Goal: Ask a question

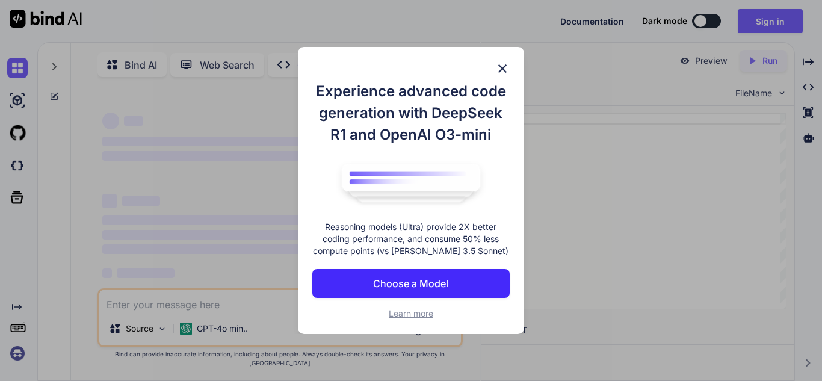
click at [450, 279] on button "Choose a Model" at bounding box center [410, 283] width 197 height 29
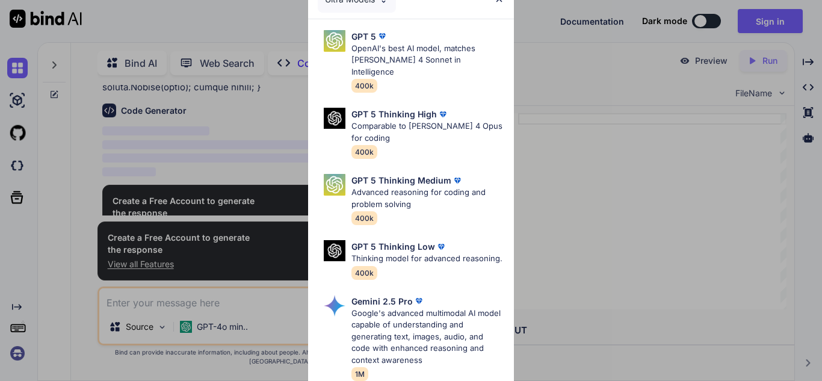
scroll to position [571, 0]
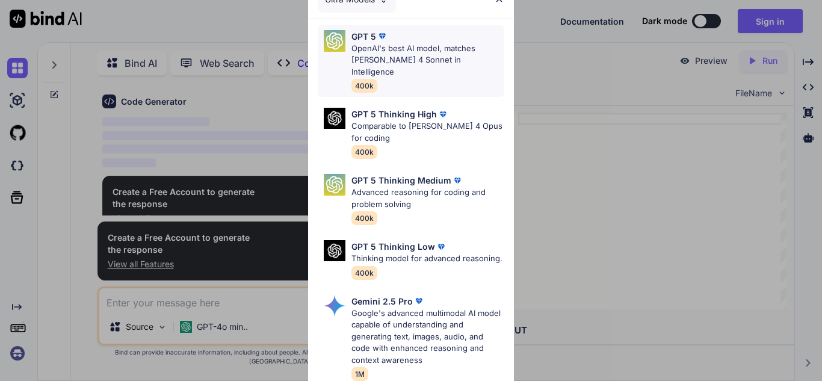
type textarea "x"
click at [400, 61] on p "OpenAI's best AI model, matches [PERSON_NAME] 4 Sonnet in Intelligence" at bounding box center [427, 61] width 153 height 36
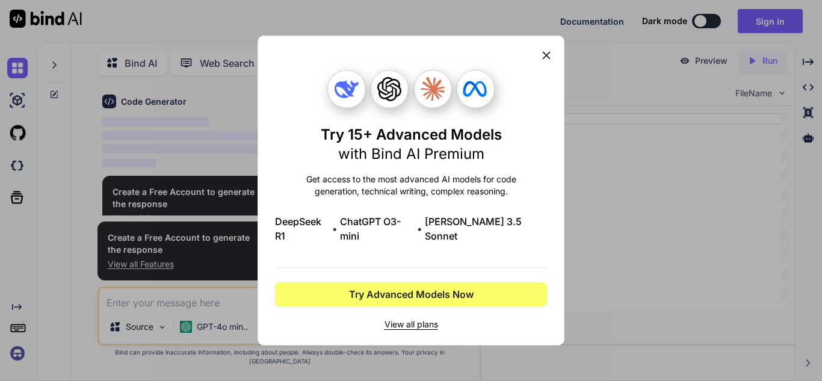
click at [544, 62] on icon at bounding box center [546, 55] width 13 height 13
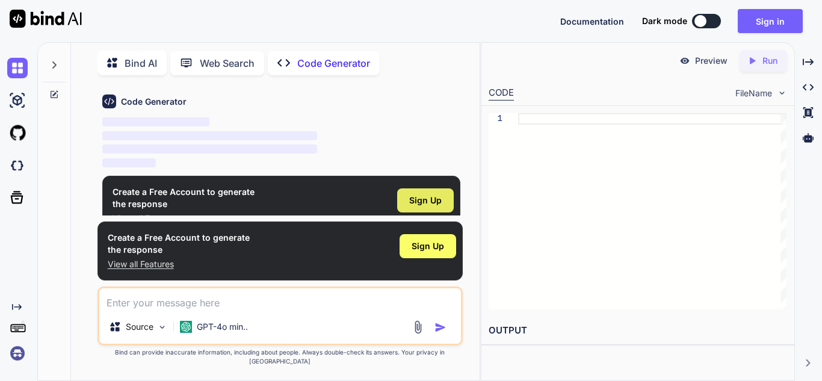
click at [421, 205] on span "Sign Up" at bounding box center [425, 200] width 32 height 12
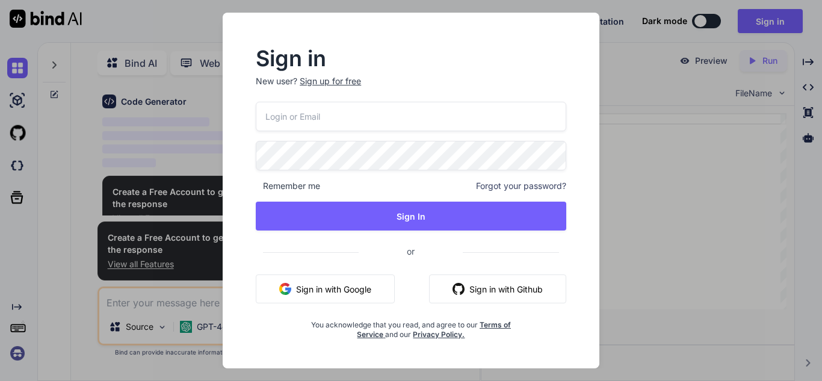
click at [395, 117] on input "email" at bounding box center [411, 116] width 311 height 29
type input "[EMAIL_ADDRESS][PERSON_NAME][DOMAIN_NAME]"
click at [353, 292] on button "Sign in with Google" at bounding box center [325, 288] width 139 height 29
click at [344, 279] on button "Sign in with Google" at bounding box center [325, 288] width 139 height 29
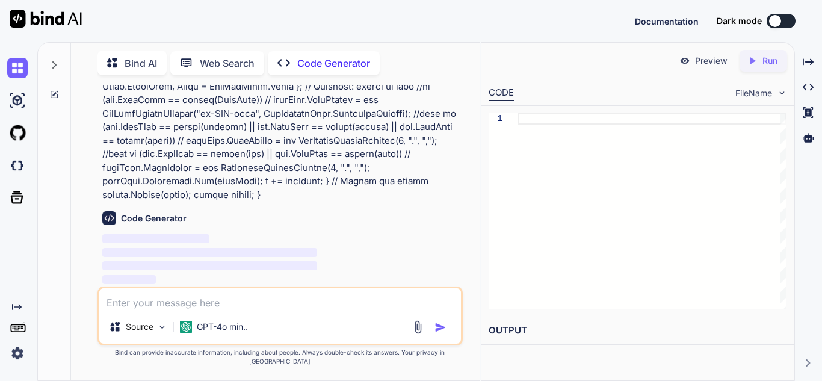
scroll to position [445, 0]
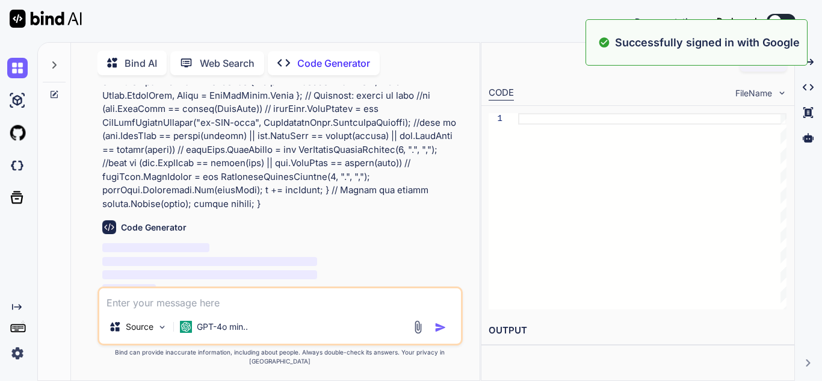
type textarea "x"
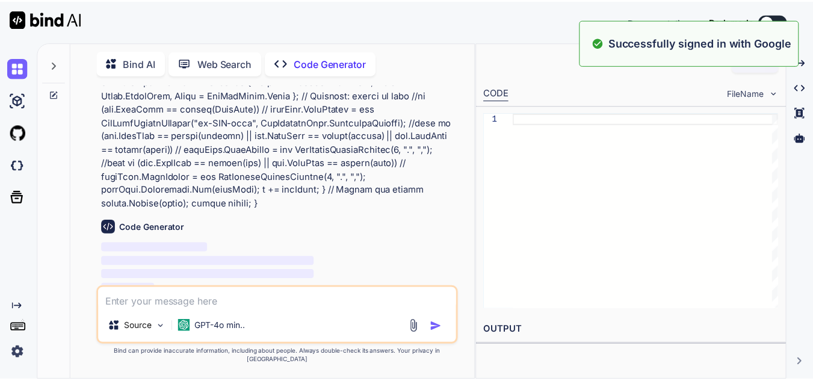
scroll to position [2, 0]
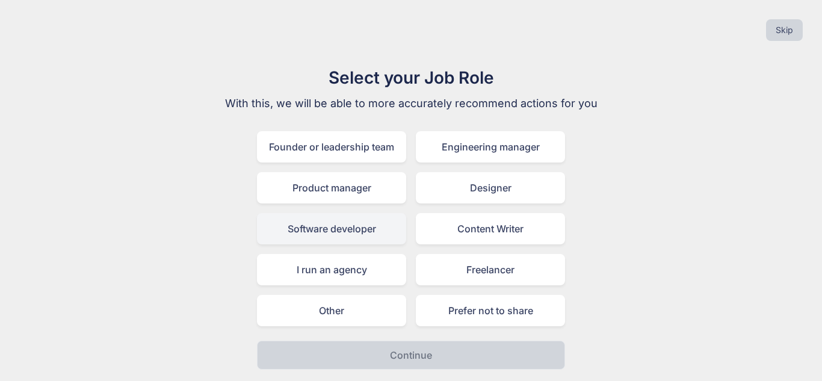
click at [354, 231] on div "Software developer" at bounding box center [331, 228] width 149 height 31
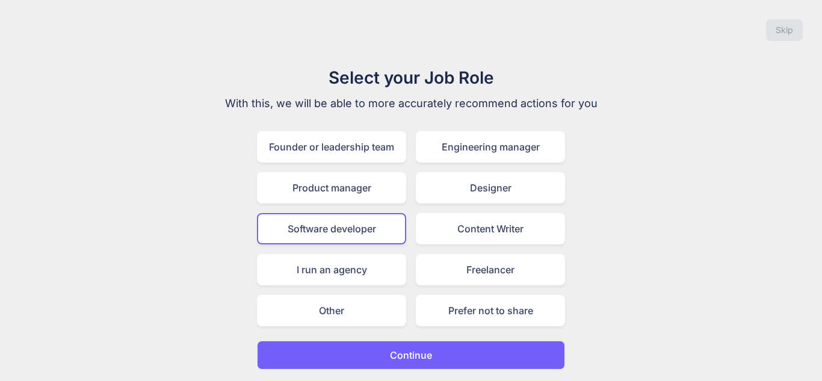
click at [445, 351] on button "Continue" at bounding box center [411, 355] width 308 height 29
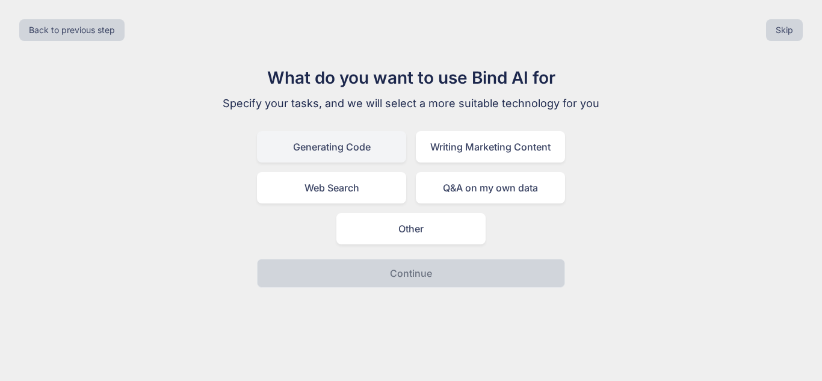
click at [367, 157] on div "Generating Code" at bounding box center [331, 146] width 149 height 31
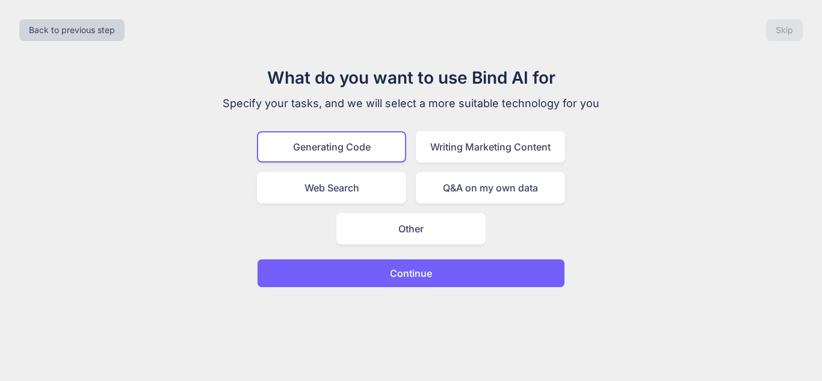
click at [444, 280] on button "Continue" at bounding box center [411, 273] width 308 height 29
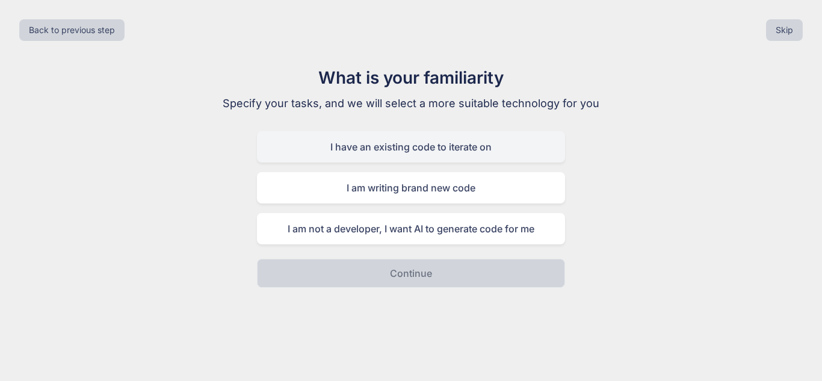
click at [464, 161] on div "I have an existing code to iterate on" at bounding box center [411, 146] width 308 height 31
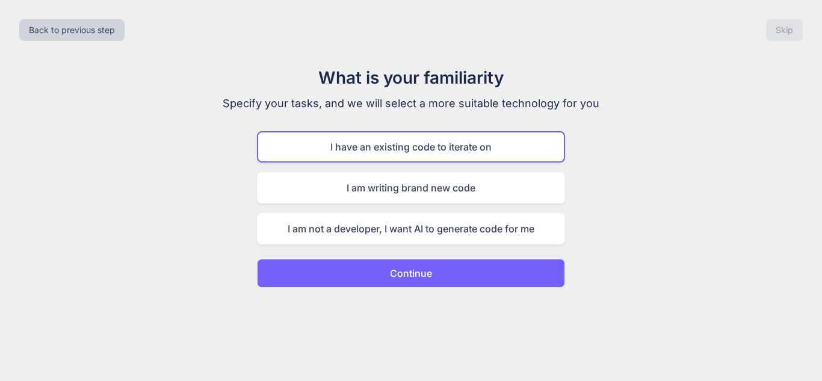
click at [463, 270] on button "Continue" at bounding box center [411, 273] width 308 height 29
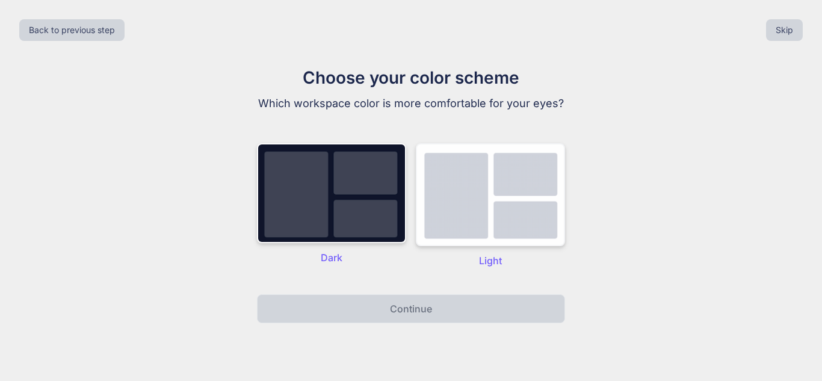
click at [531, 217] on img at bounding box center [490, 194] width 149 height 103
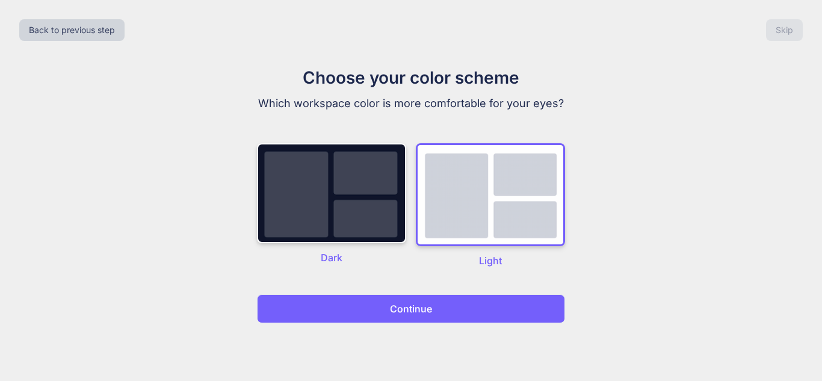
click at [477, 314] on button "Continue" at bounding box center [411, 308] width 308 height 29
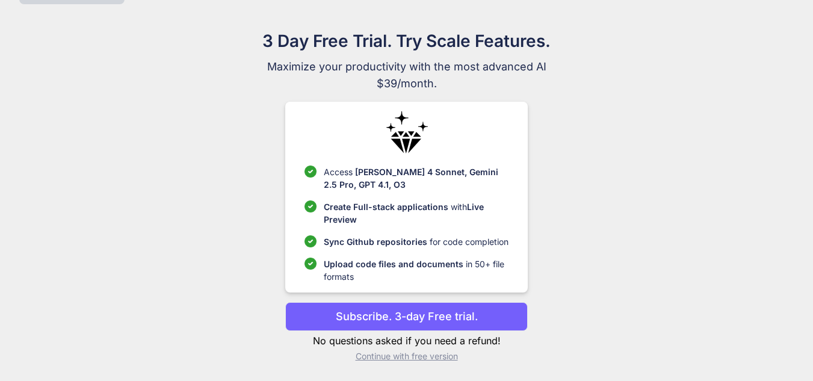
scroll to position [37, 0]
click at [416, 321] on p "Subscribe. 3-day Free trial." at bounding box center [407, 316] width 142 height 16
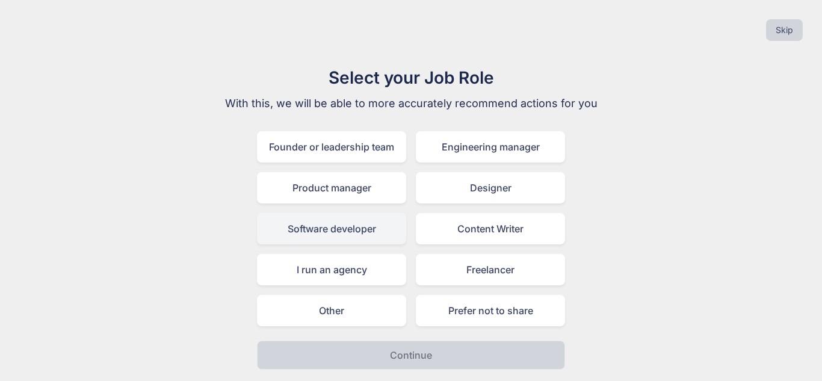
click at [334, 231] on div "Software developer" at bounding box center [331, 228] width 149 height 31
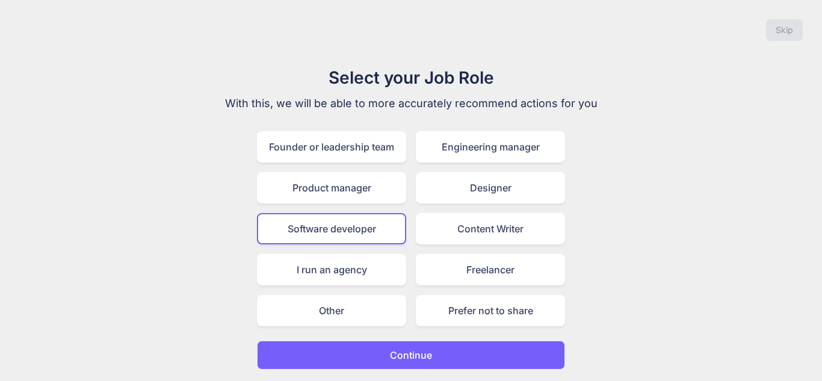
click at [449, 359] on button "Continue" at bounding box center [411, 355] width 308 height 29
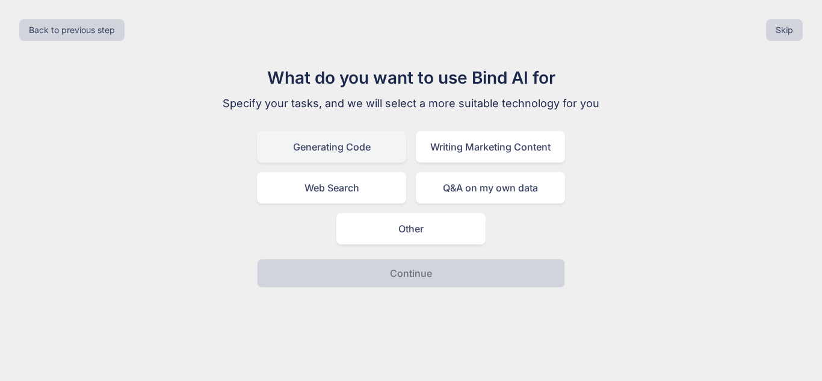
click at [347, 150] on div "Generating Code" at bounding box center [331, 146] width 149 height 31
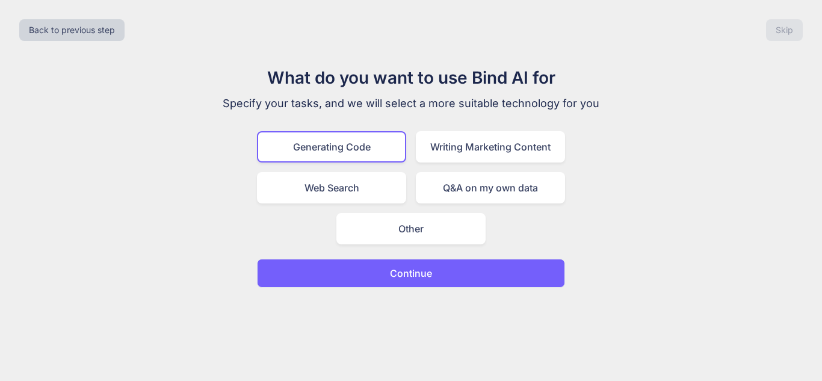
click at [439, 277] on button "Continue" at bounding box center [411, 273] width 308 height 29
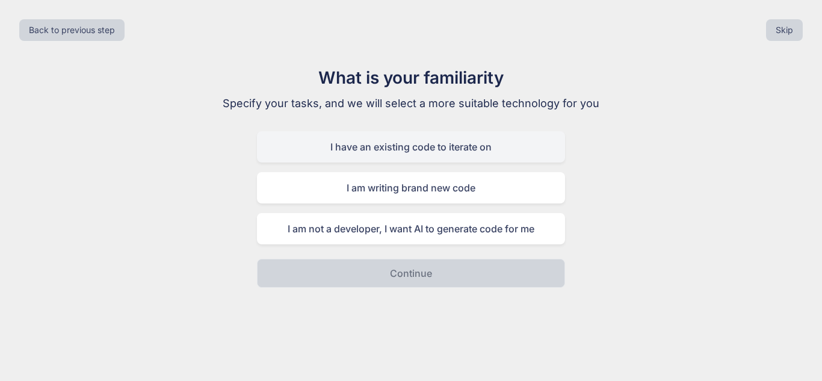
click at [453, 144] on div "I have an existing code to iterate on" at bounding box center [411, 146] width 308 height 31
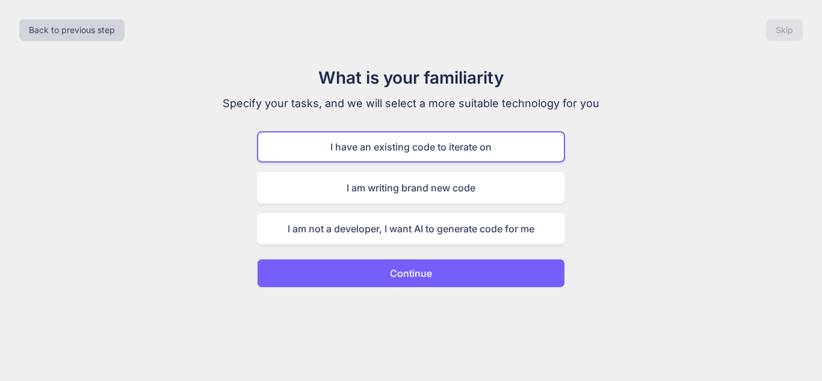
click at [457, 274] on button "Continue" at bounding box center [411, 273] width 308 height 29
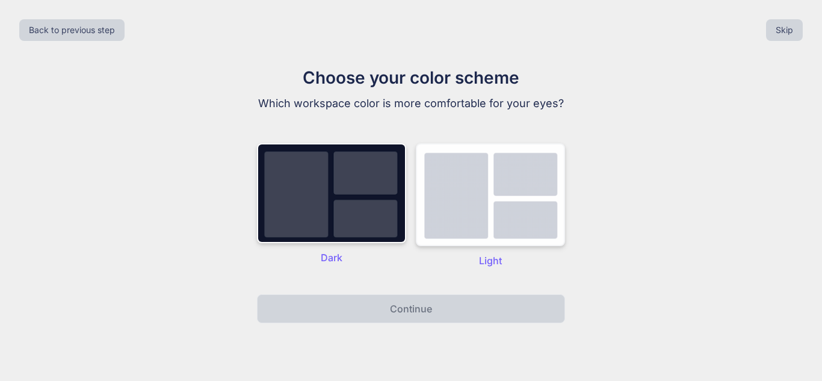
click at [540, 205] on img at bounding box center [490, 194] width 149 height 103
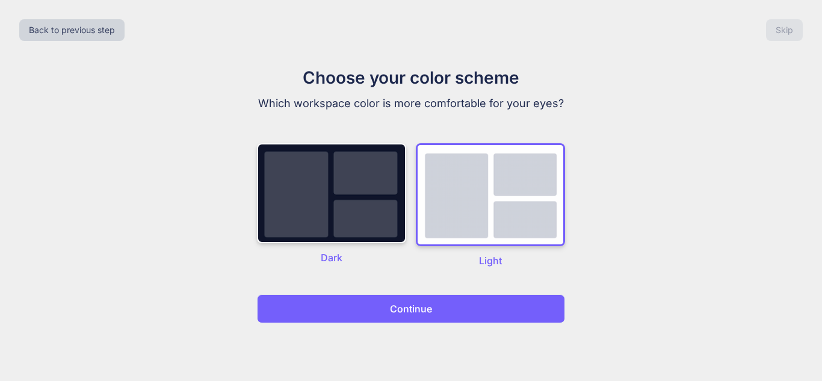
click at [475, 303] on button "Continue" at bounding box center [411, 308] width 308 height 29
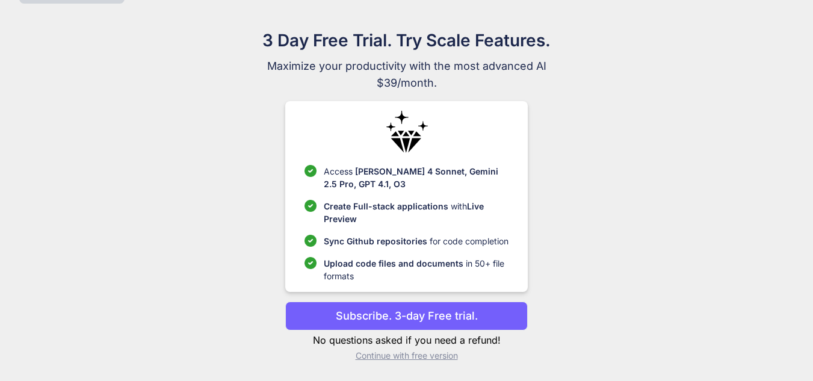
click at [409, 350] on p "Continue with free version" at bounding box center [406, 356] width 243 height 12
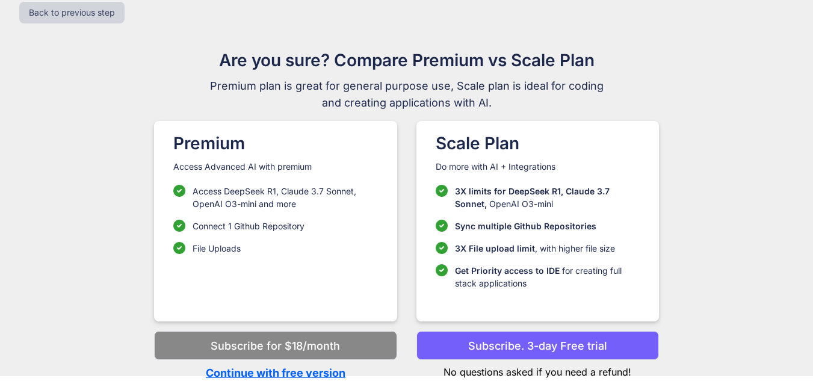
click at [314, 370] on p "Continue with free version" at bounding box center [275, 373] width 243 height 16
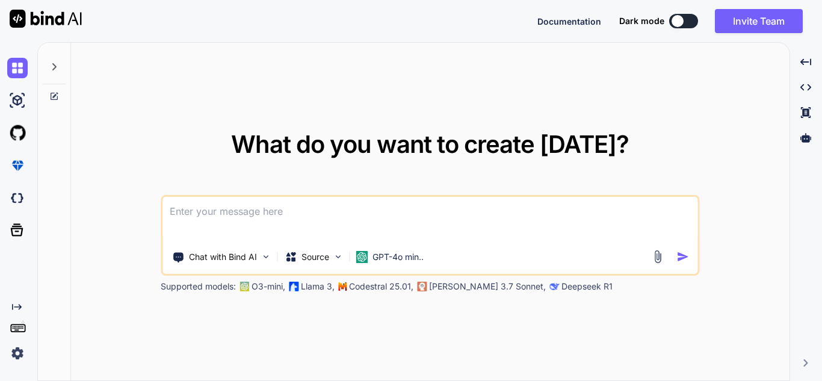
type textarea "x"
type textarea "public StiReport GenerateDynamicReport(DataTable dt, string reportTitle = "Dyna…"
type textarea "x"
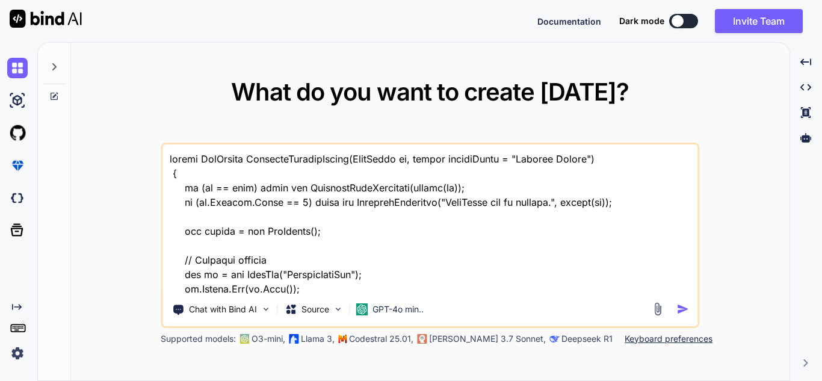
scroll to position [1461, 0]
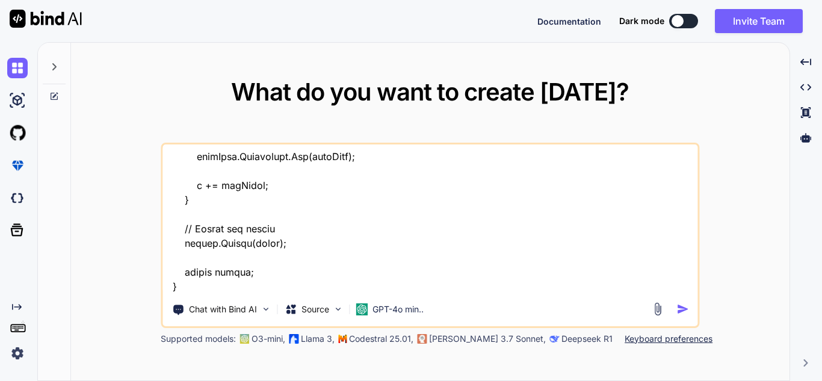
type textarea "public StiReport GenerateDynamicReport(DataTable dt, string reportTitle = "Dyna…"
click at [689, 311] on img "button" at bounding box center [682, 309] width 13 height 13
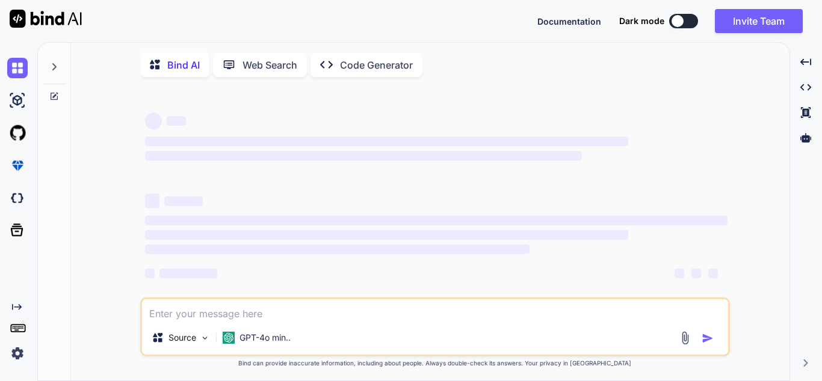
scroll to position [5, 0]
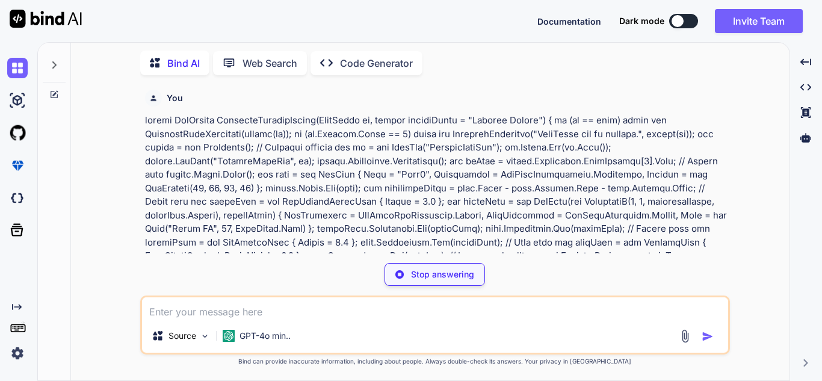
type textarea "x"
type textarea "g"
type textarea "x"
type textarea "gi"
type textarea "x"
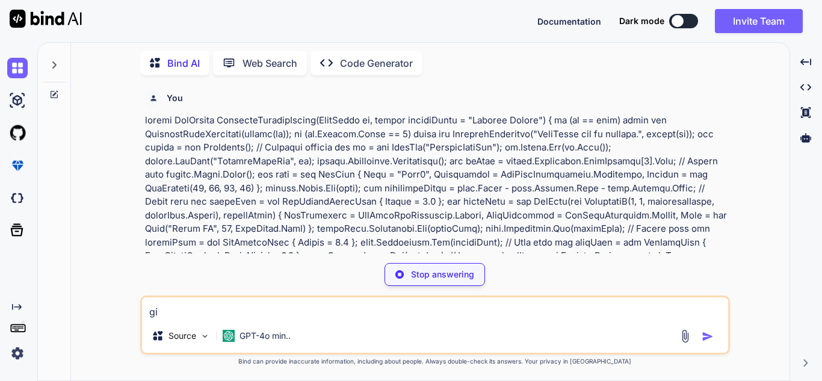
type textarea "giv"
type textarea "x"
type textarea "give"
type textarea "x"
type textarea "gives"
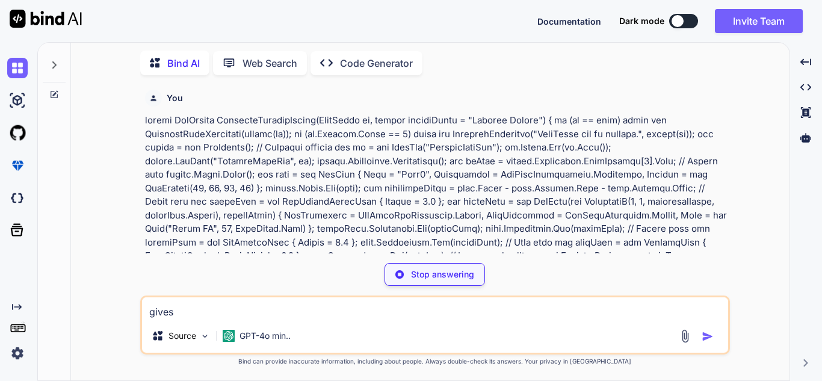
type textarea "x"
type textarea "gives"
type textarea "x"
type textarea "gives i"
type textarea "x"
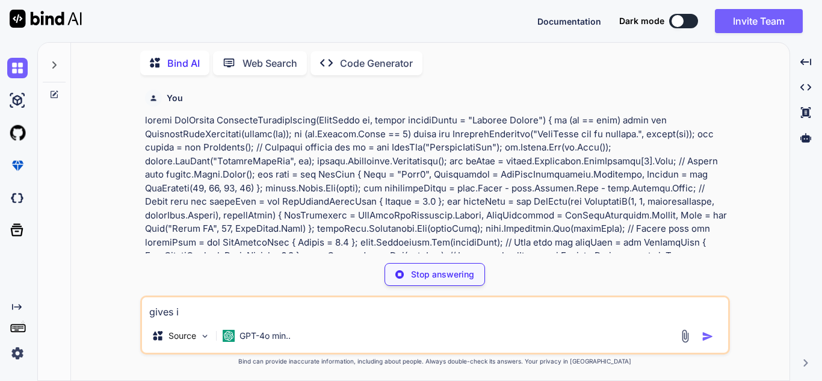
type textarea "gives in"
type textarea "x"
type textarea "gives inv"
type textarea "x"
type textarea "gives inva"
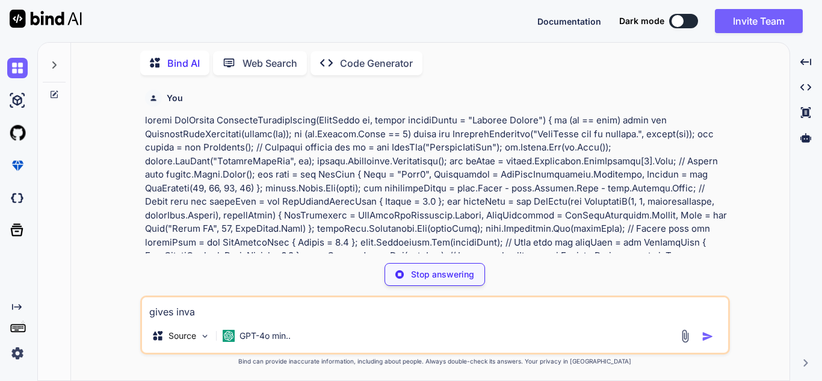
type textarea "x"
type textarea "gives inval"
type textarea "x"
type textarea "gives invali"
type textarea "x"
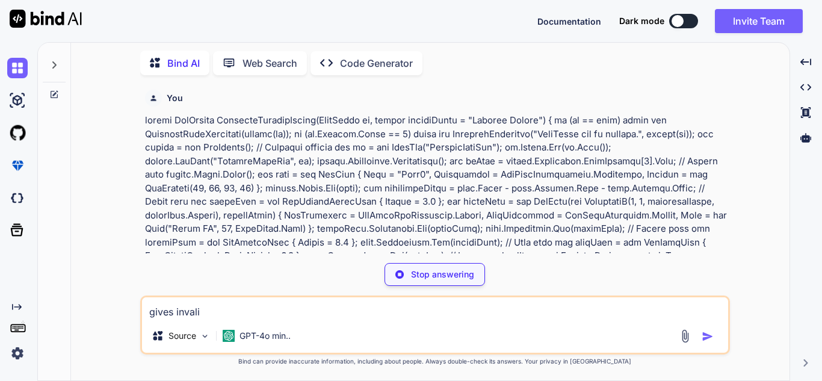
type textarea "gives invalid"
type textarea "x"
type textarea "gives invalid"
type textarea "x"
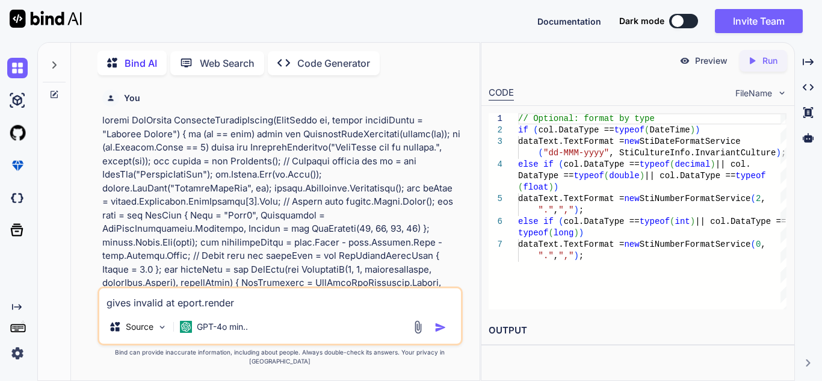
click at [178, 310] on textarea "gives invalid at eport.render" at bounding box center [280, 299] width 362 height 22
click at [255, 320] on div "gives invalid at report.render Source GPT-4o min.." at bounding box center [279, 315] width 365 height 59
click at [249, 310] on textarea "gives invalid at report.render" at bounding box center [280, 299] width 362 height 22
type textarea "gives invalid at report.render for stimulsoft 2024.3.0.1 version"
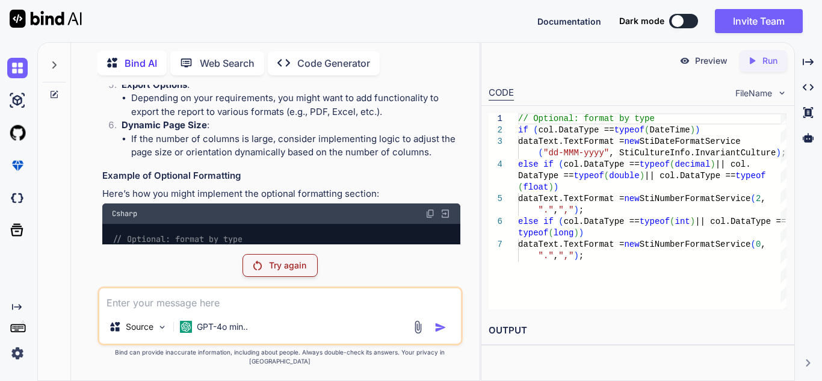
scroll to position [1447, 0]
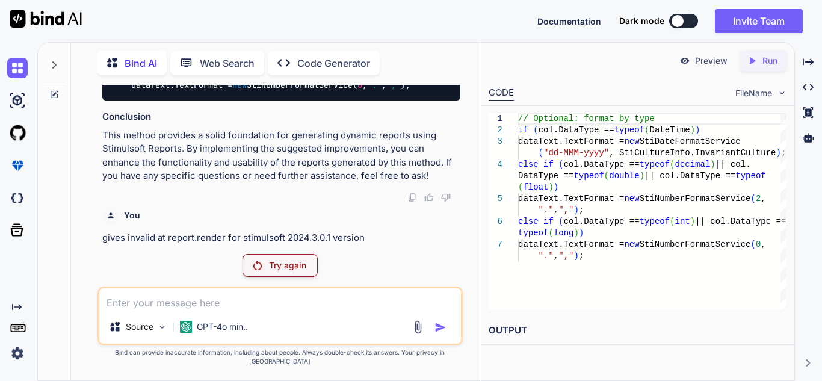
click at [295, 271] on p "Try again" at bounding box center [287, 265] width 37 height 12
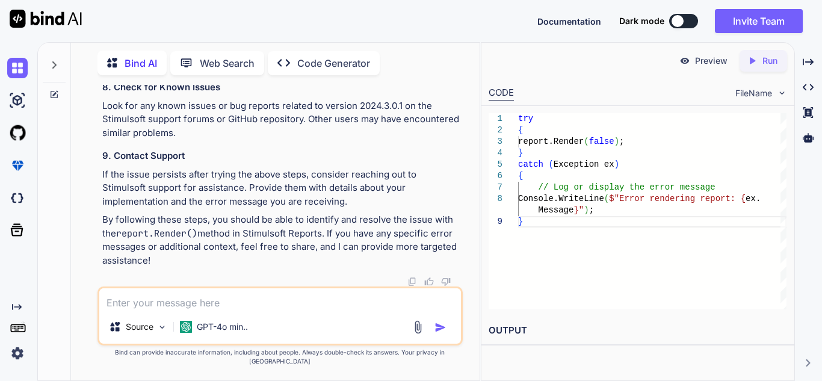
scroll to position [2312, 0]
drag, startPoint x: 356, startPoint y: 113, endPoint x: 401, endPoint y: 113, distance: 45.7
click at [401, 113] on p "Look for any known issues or bug reports related to version 2024.3.0.1 on the S…" at bounding box center [281, 119] width 358 height 41
copy p "2024.3.0.1"
